Goal: Information Seeking & Learning: Find contact information

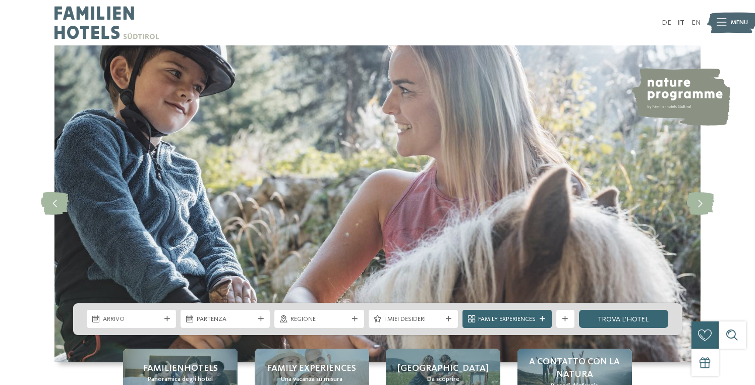
click at [732, 23] on span "Menu" at bounding box center [739, 22] width 17 height 9
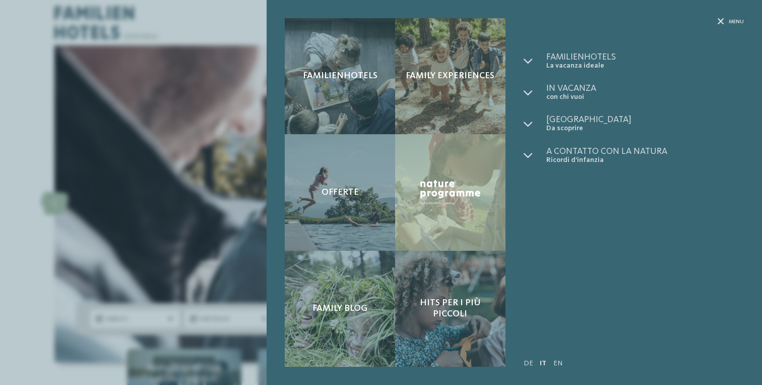
click at [731, 27] on div "Menu" at bounding box center [634, 35] width 220 height 34
click at [733, 23] on span "Menu" at bounding box center [736, 22] width 15 height 8
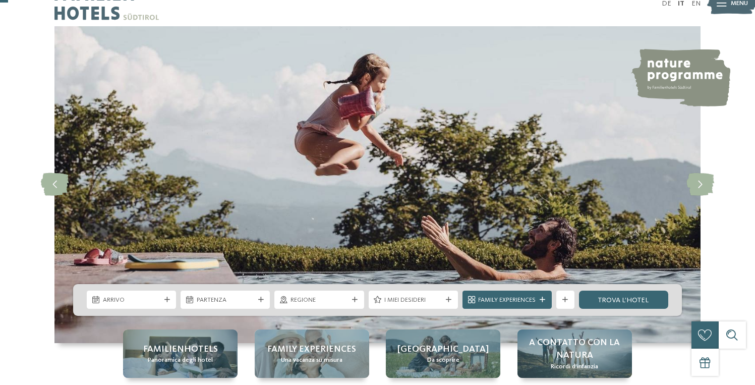
scroll to position [41, 0]
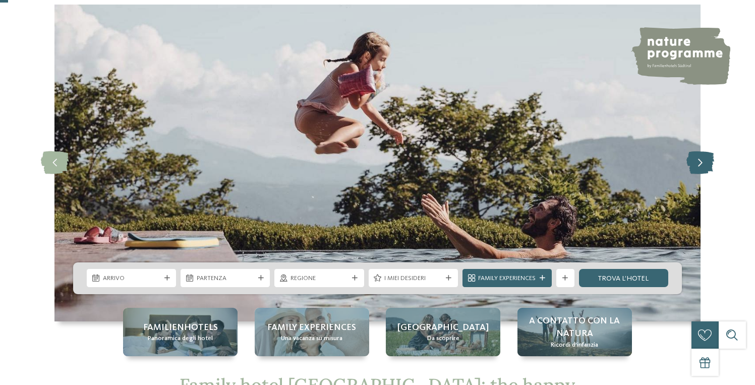
click at [702, 165] on icon at bounding box center [700, 162] width 28 height 23
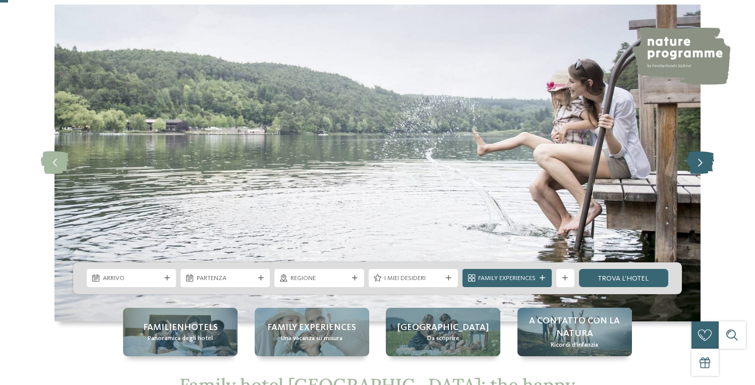
click at [702, 165] on icon at bounding box center [700, 162] width 28 height 23
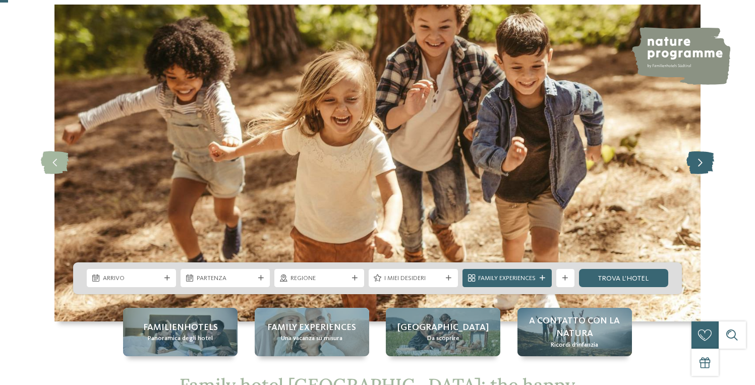
click at [702, 165] on icon at bounding box center [700, 162] width 28 height 23
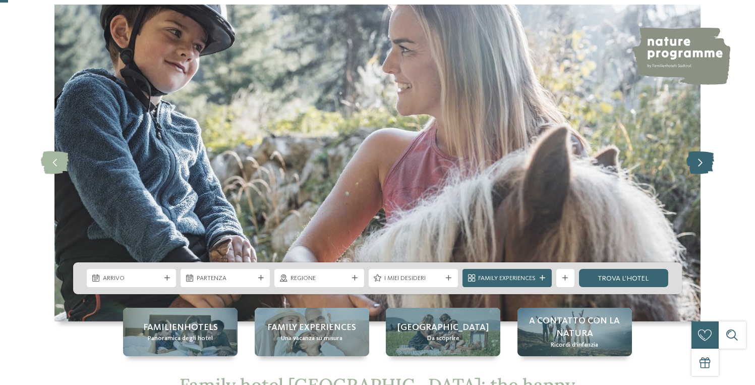
click at [702, 165] on icon at bounding box center [700, 162] width 28 height 23
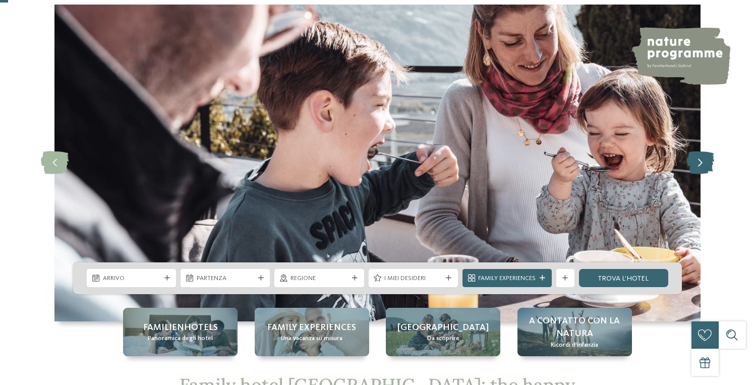
click at [702, 165] on icon at bounding box center [700, 162] width 28 height 23
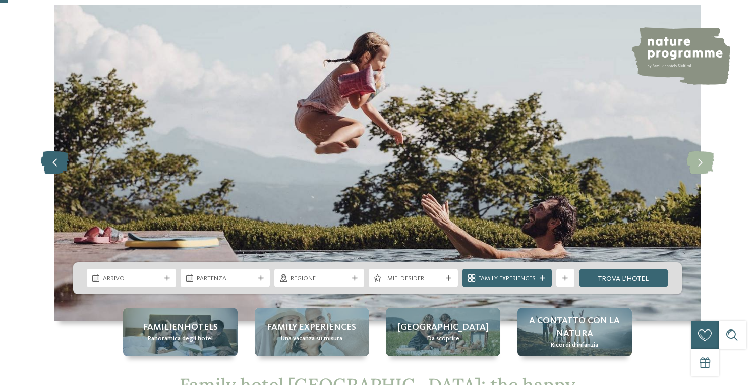
click at [59, 160] on icon at bounding box center [55, 162] width 28 height 23
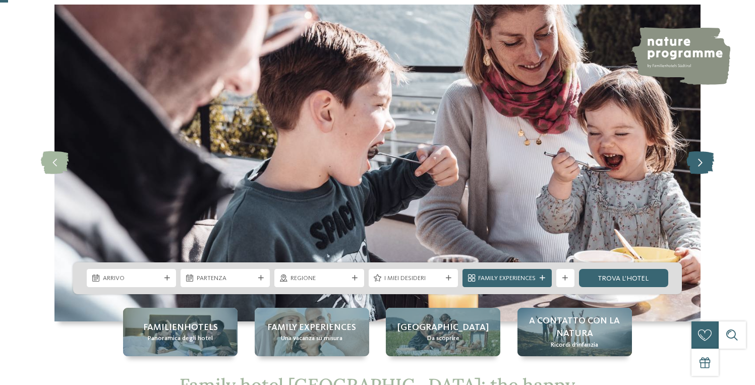
click at [701, 159] on icon at bounding box center [700, 162] width 28 height 23
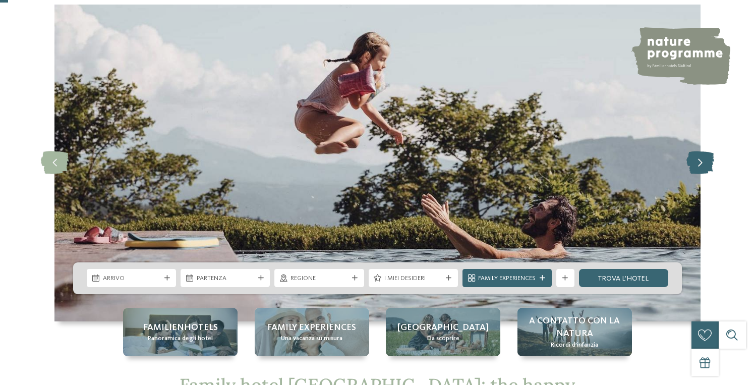
click at [711, 168] on icon at bounding box center [700, 162] width 28 height 23
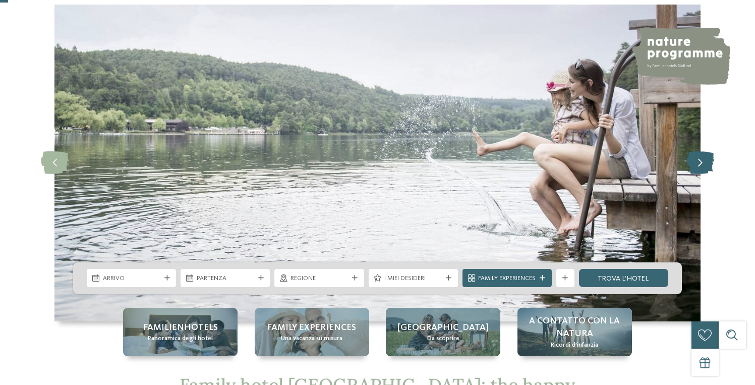
click at [711, 168] on icon at bounding box center [700, 162] width 28 height 23
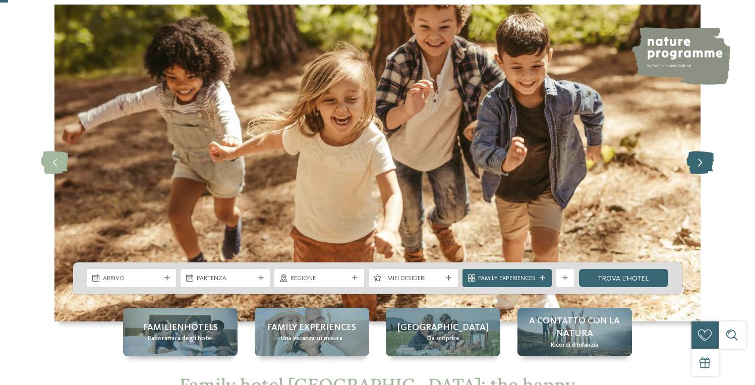
click at [711, 168] on icon at bounding box center [700, 162] width 28 height 23
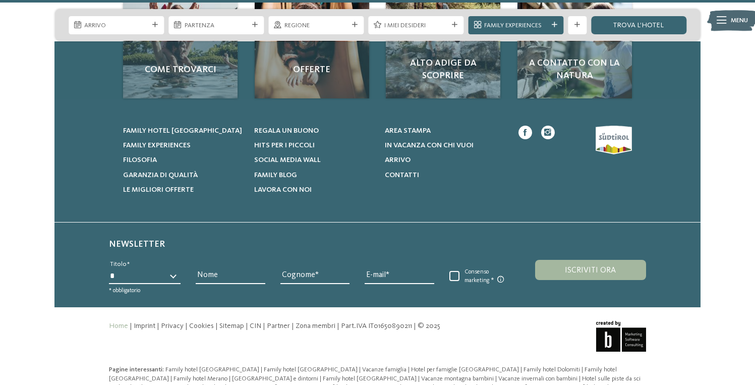
scroll to position [4213, 0]
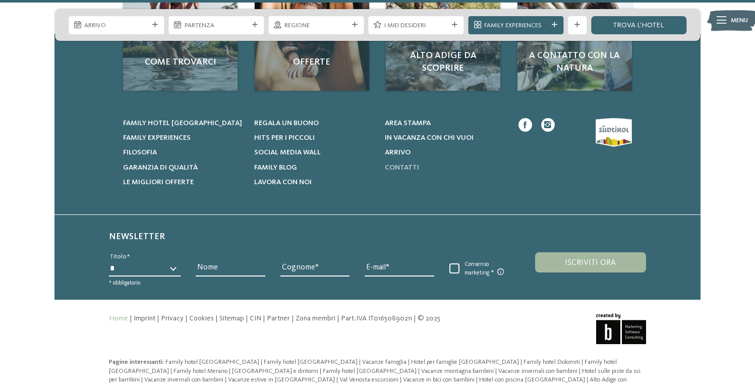
click at [406, 164] on span "Contatti" at bounding box center [402, 167] width 34 height 7
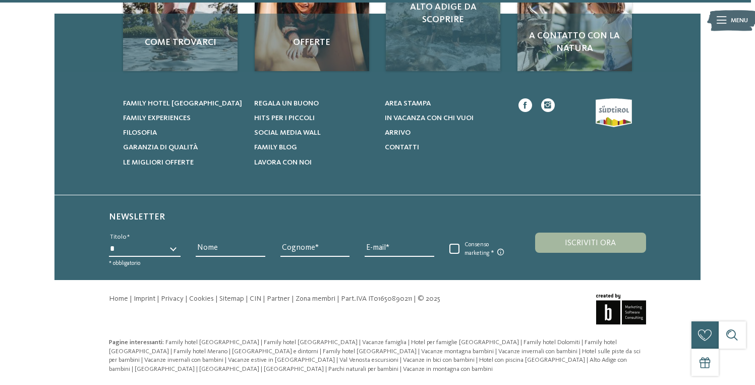
scroll to position [377, 0]
